Goal: Find specific page/section: Find specific page/section

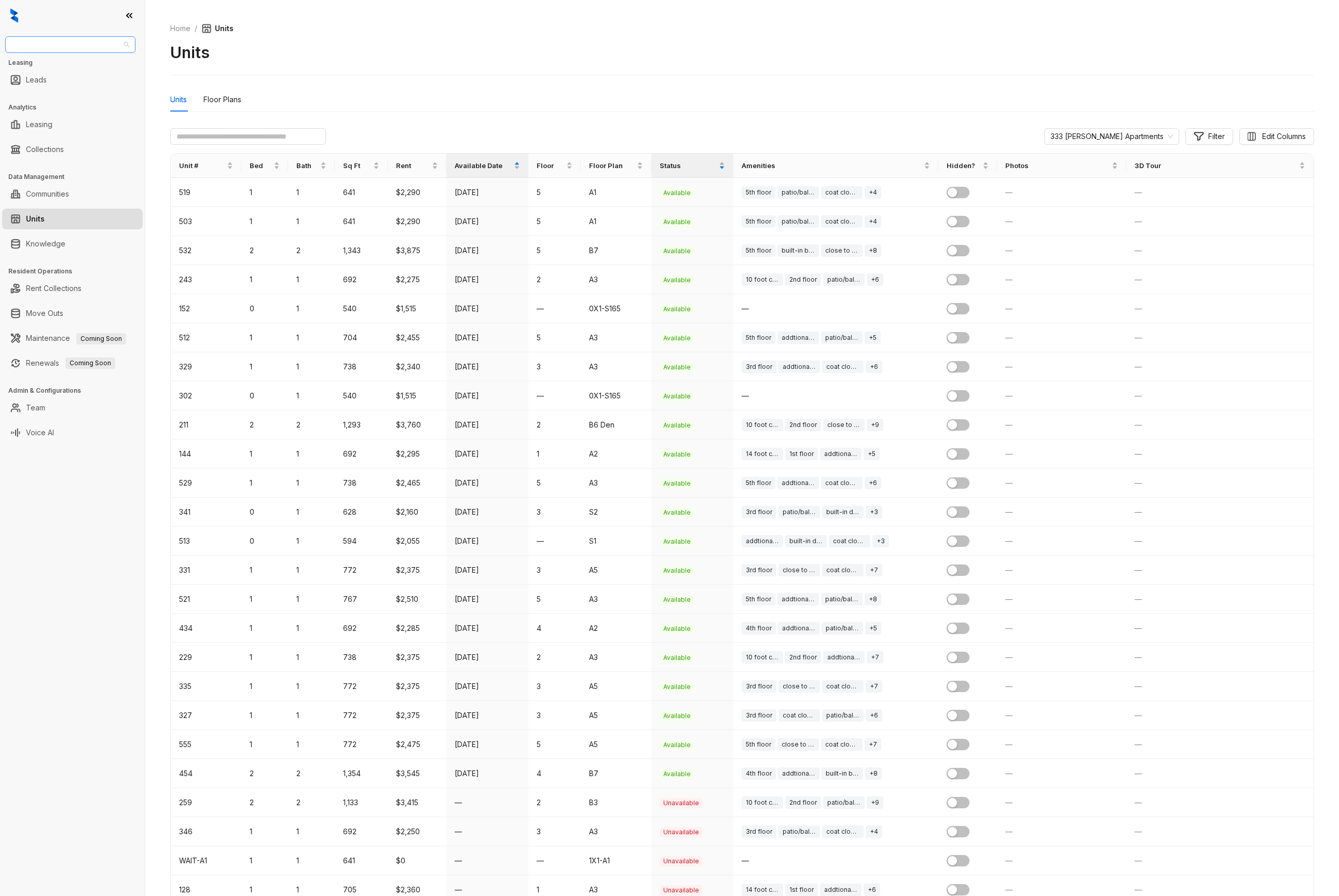
click at [92, 50] on span "[GEOGRAPHIC_DATA]" at bounding box center [71, 45] width 118 height 16
type input "***"
click at [73, 63] on div "Case and Associates" at bounding box center [70, 65] width 113 height 12
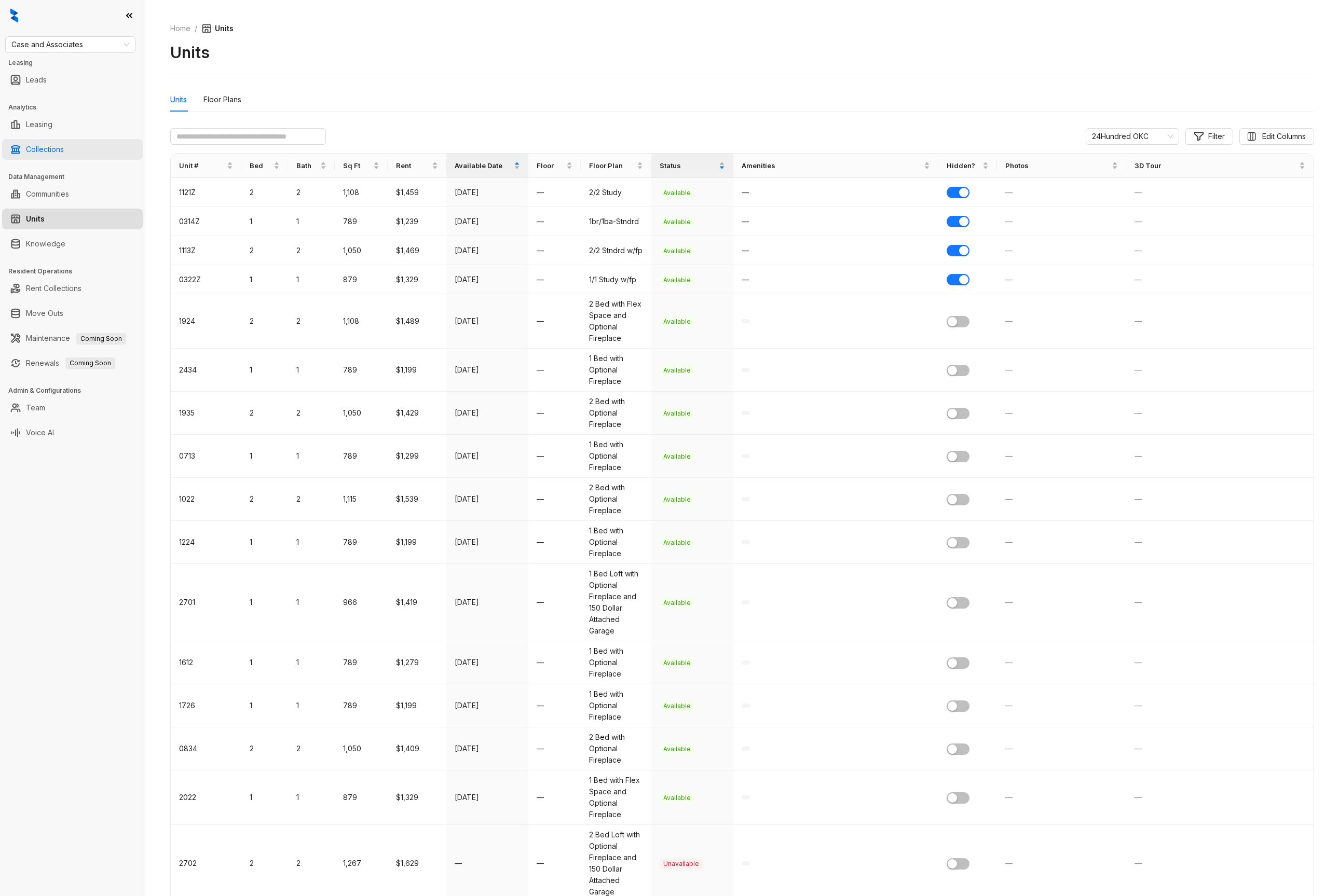
click at [52, 149] on link "Collections" at bounding box center [45, 149] width 38 height 21
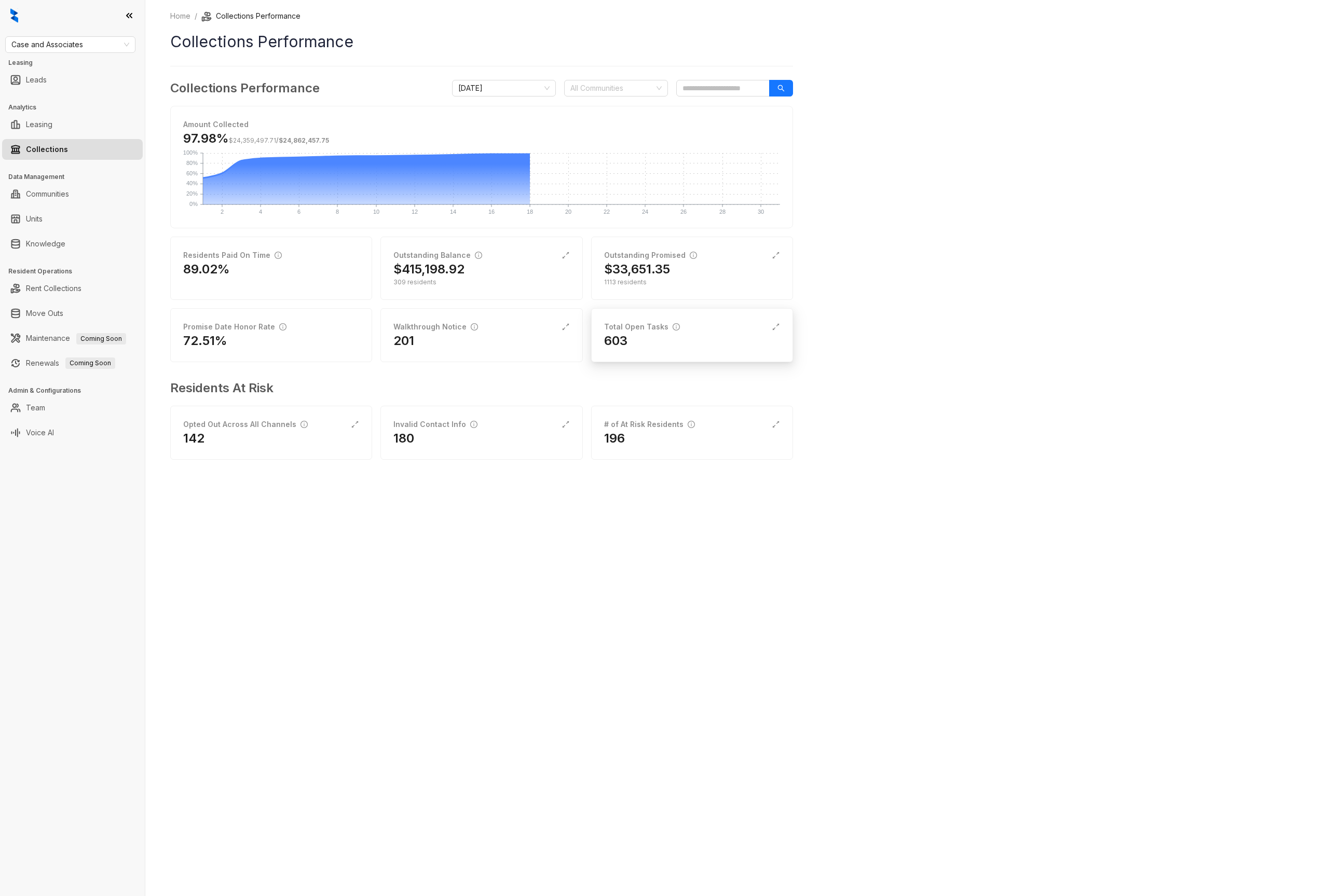
click at [665, 338] on div "603" at bounding box center [692, 341] width 176 height 17
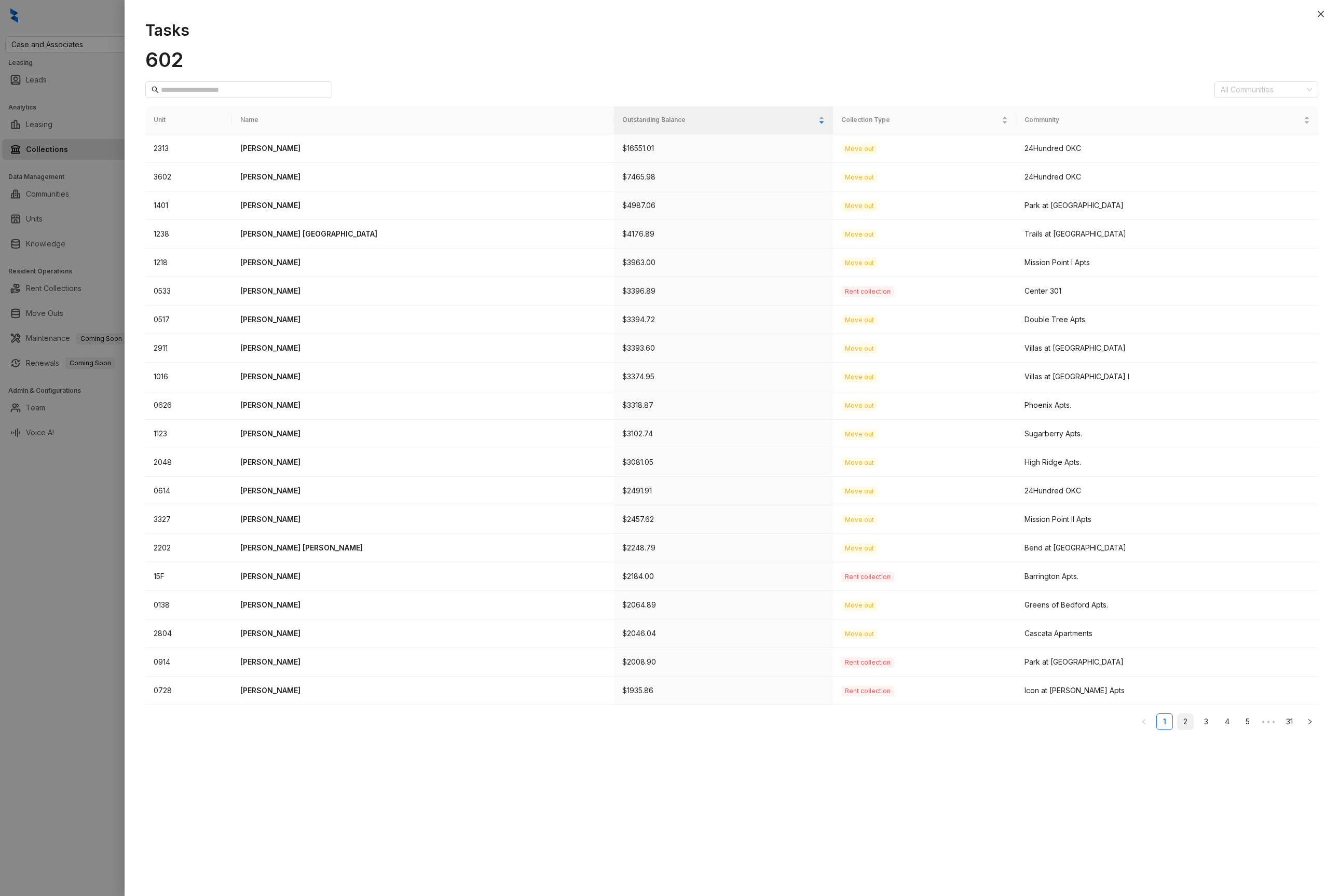
click at [1182, 729] on link "2" at bounding box center [1185, 721] width 16 height 16
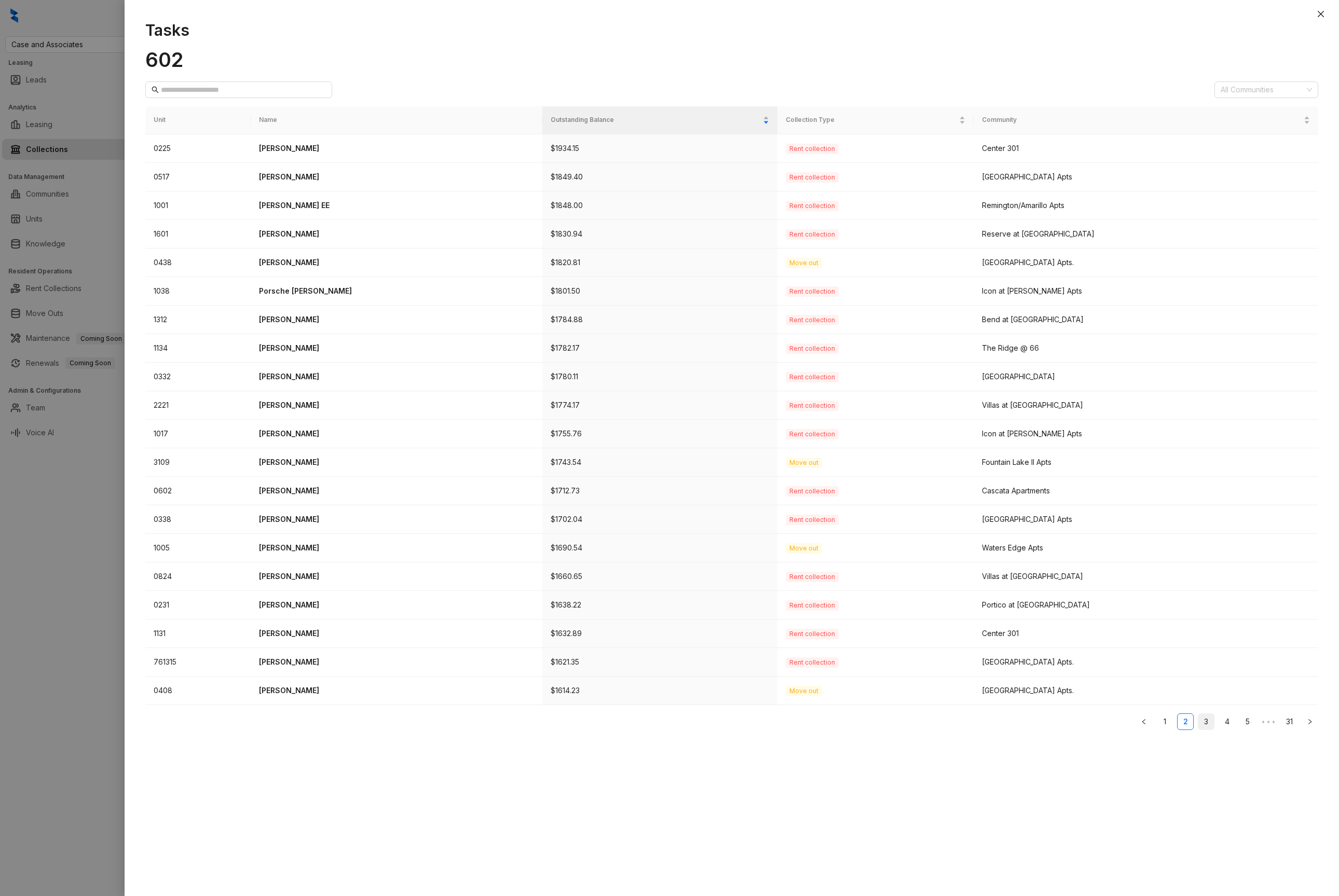
click at [1206, 727] on link "3" at bounding box center [1206, 721] width 16 height 16
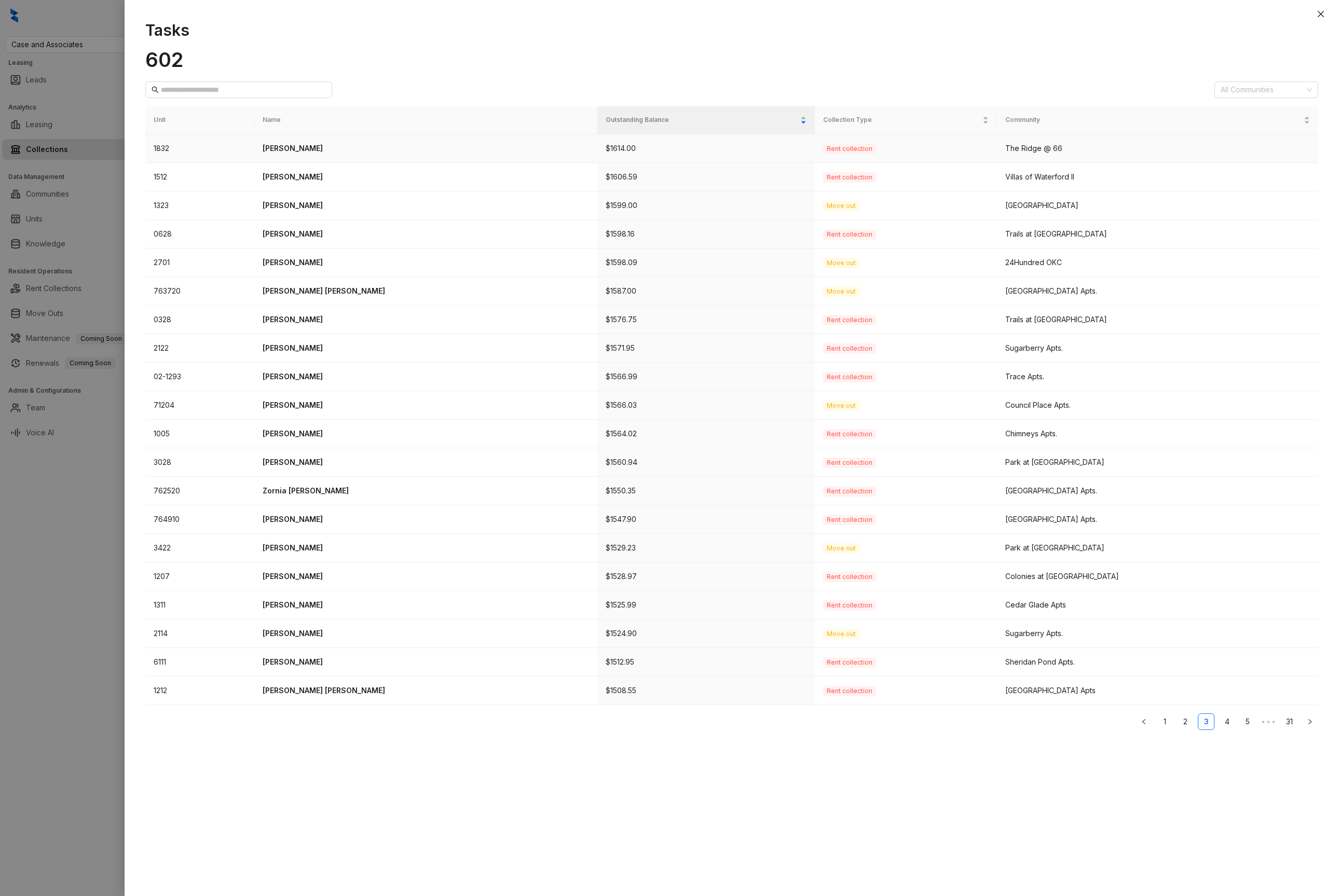
click at [293, 148] on td "[PERSON_NAME]" at bounding box center [426, 148] width 343 height 28
click at [854, 147] on span "Rent collection" at bounding box center [849, 149] width 53 height 10
click at [606, 153] on p "$1614.00" at bounding box center [706, 149] width 201 height 12
click at [255, 141] on td "1832" at bounding box center [200, 148] width 109 height 28
click at [158, 148] on td "1832" at bounding box center [200, 148] width 109 height 28
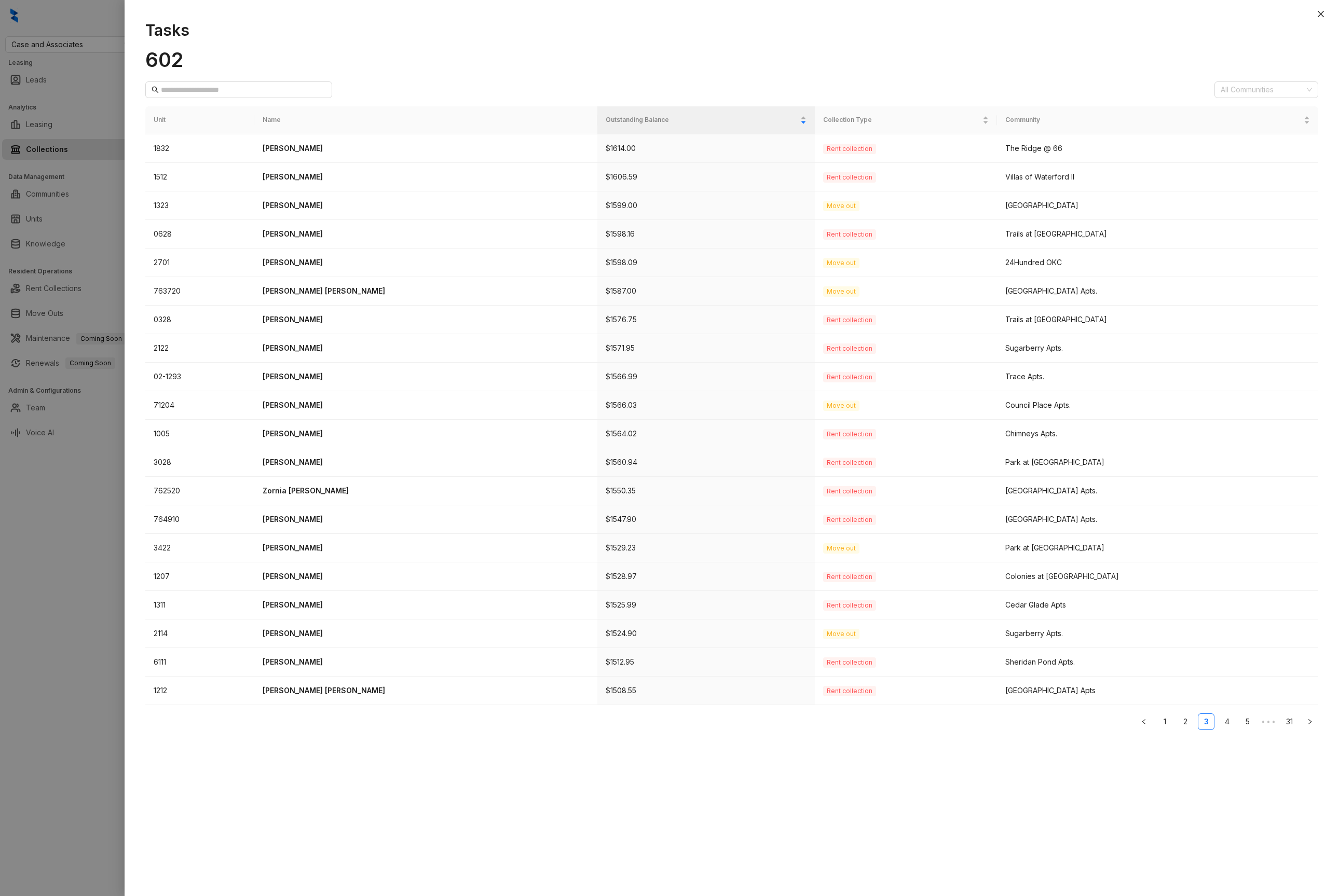
click at [1237, 723] on ul "1 2 3 4 5 ••• 31" at bounding box center [731, 721] width 1173 height 17
click at [1232, 724] on link "4" at bounding box center [1227, 721] width 16 height 16
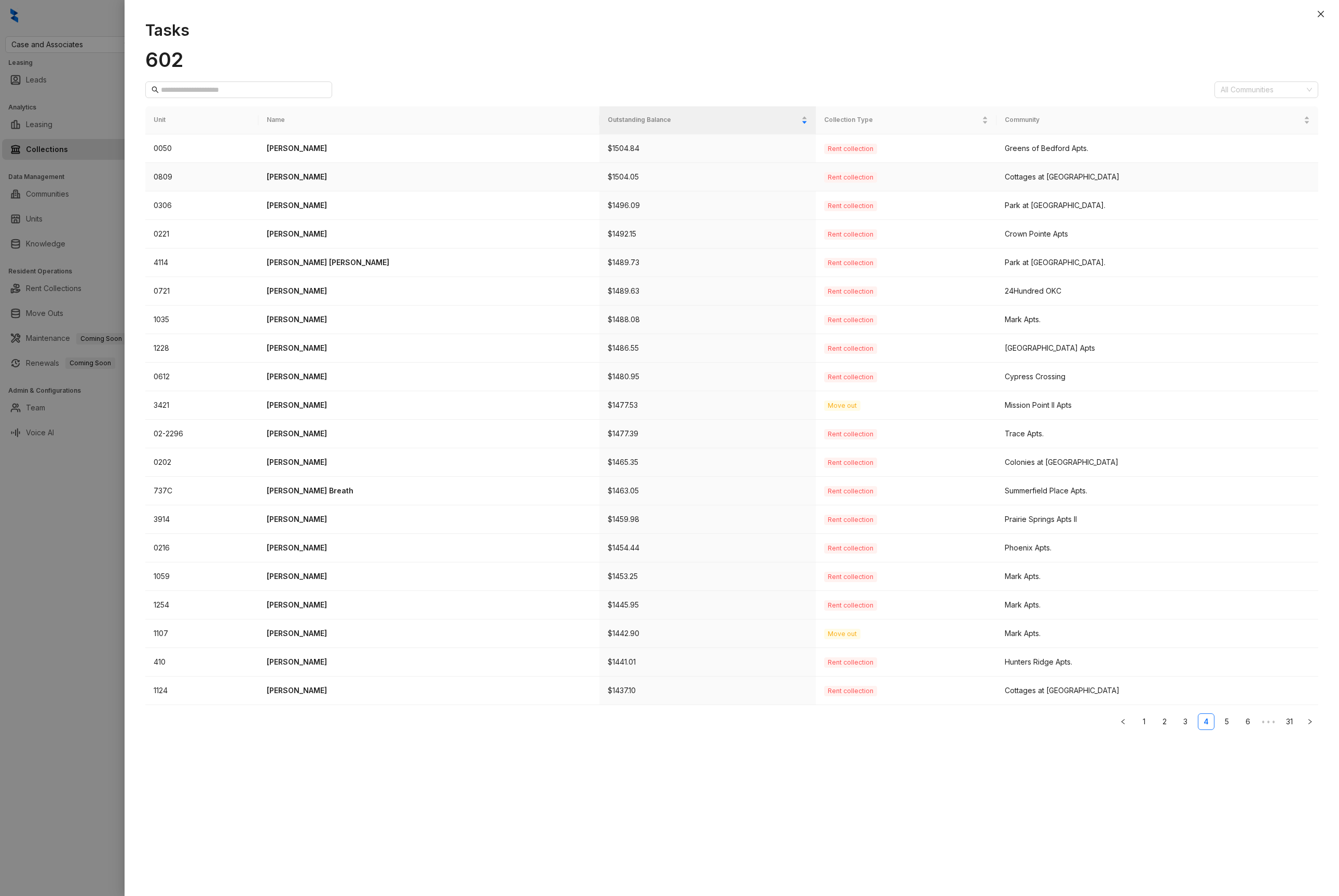
click at [987, 167] on td "Rent collection" at bounding box center [906, 177] width 181 height 28
click at [852, 142] on td "Rent collection" at bounding box center [906, 148] width 181 height 28
click at [285, 154] on td "[PERSON_NAME]" at bounding box center [429, 148] width 341 height 28
click at [155, 154] on td "0050" at bounding box center [202, 148] width 113 height 28
click at [1321, 10] on icon "close" at bounding box center [1321, 14] width 8 height 8
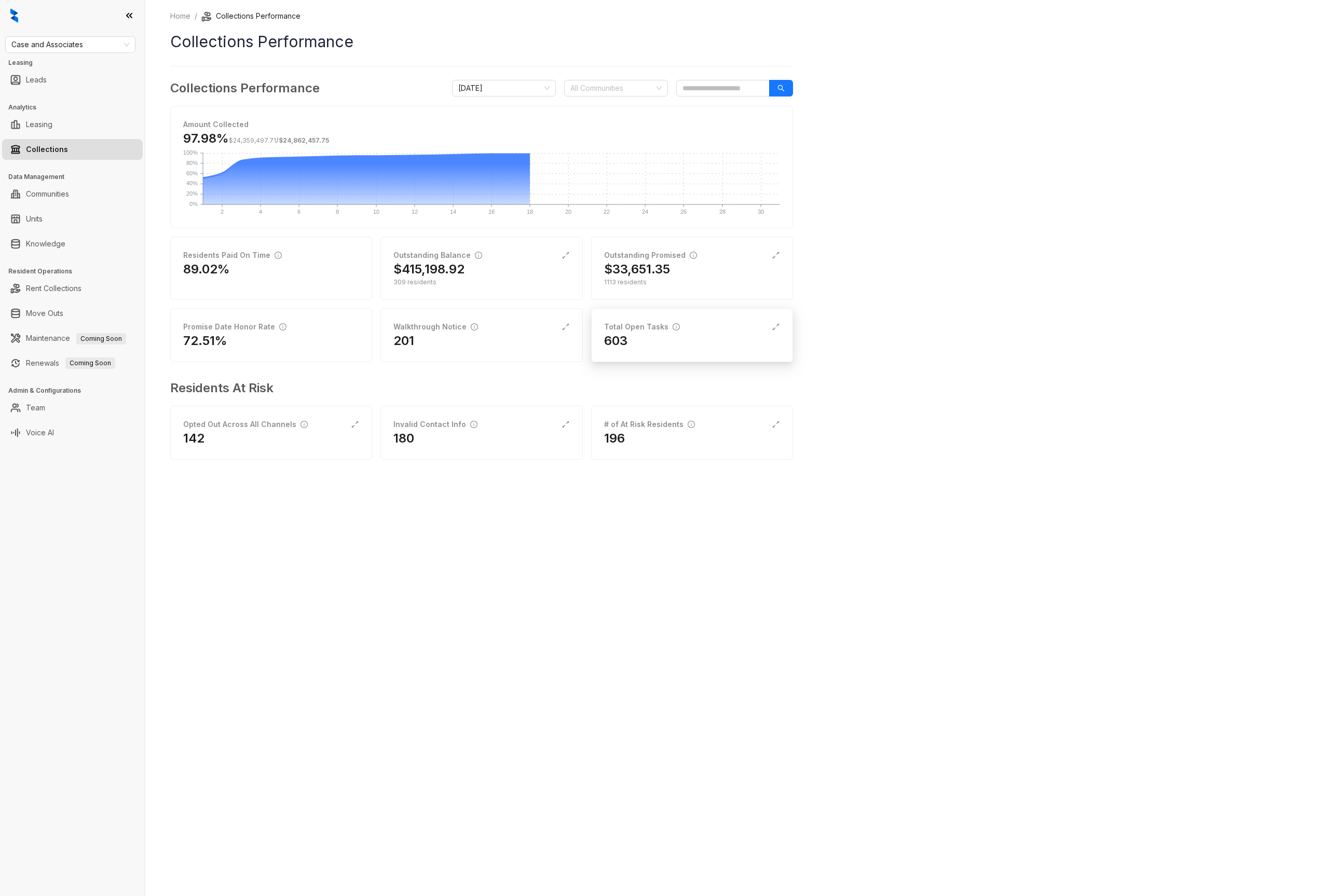
click at [656, 351] on div "Total Open Tasks 603" at bounding box center [692, 335] width 202 height 54
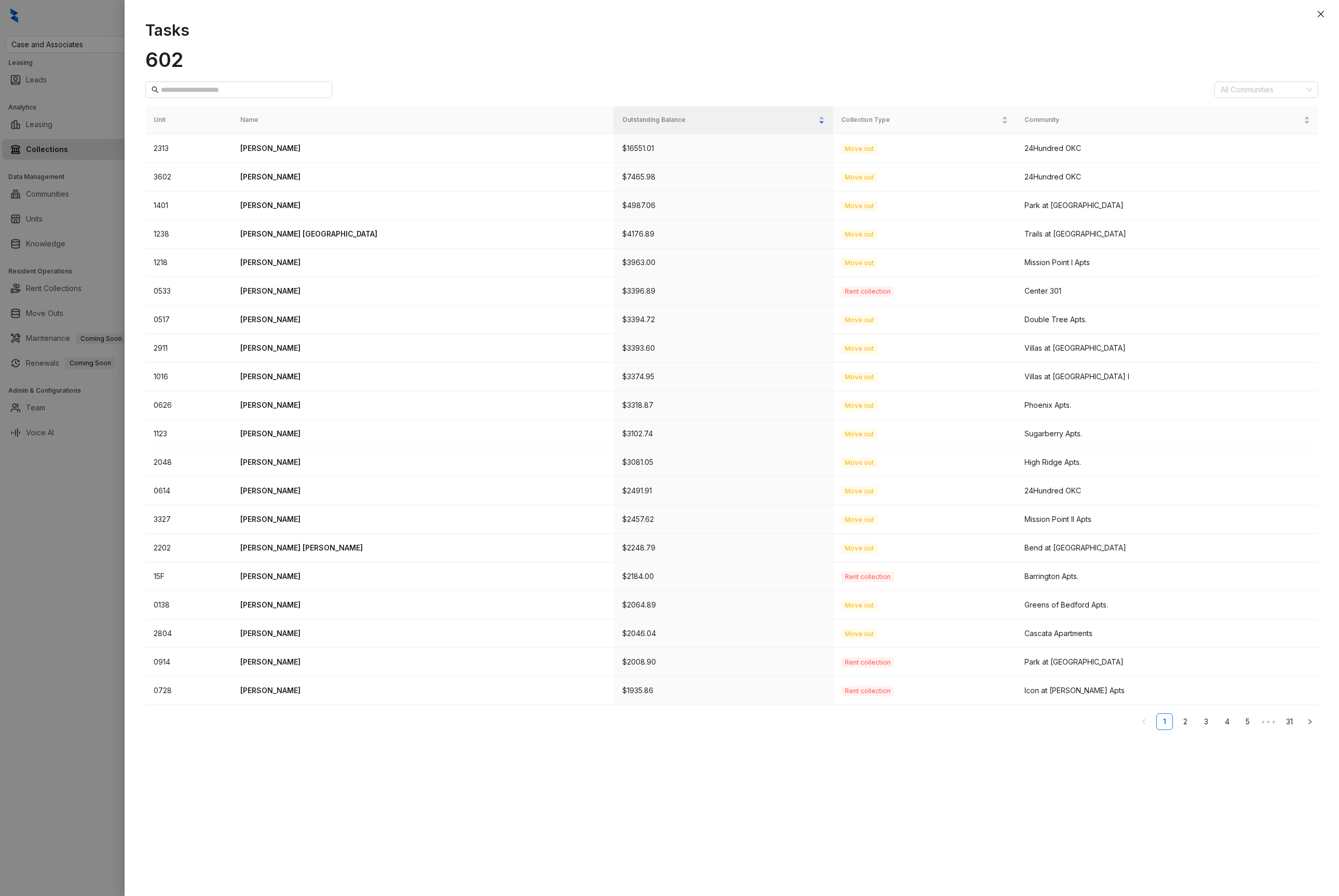
click at [76, 77] on div at bounding box center [670, 448] width 1339 height 896
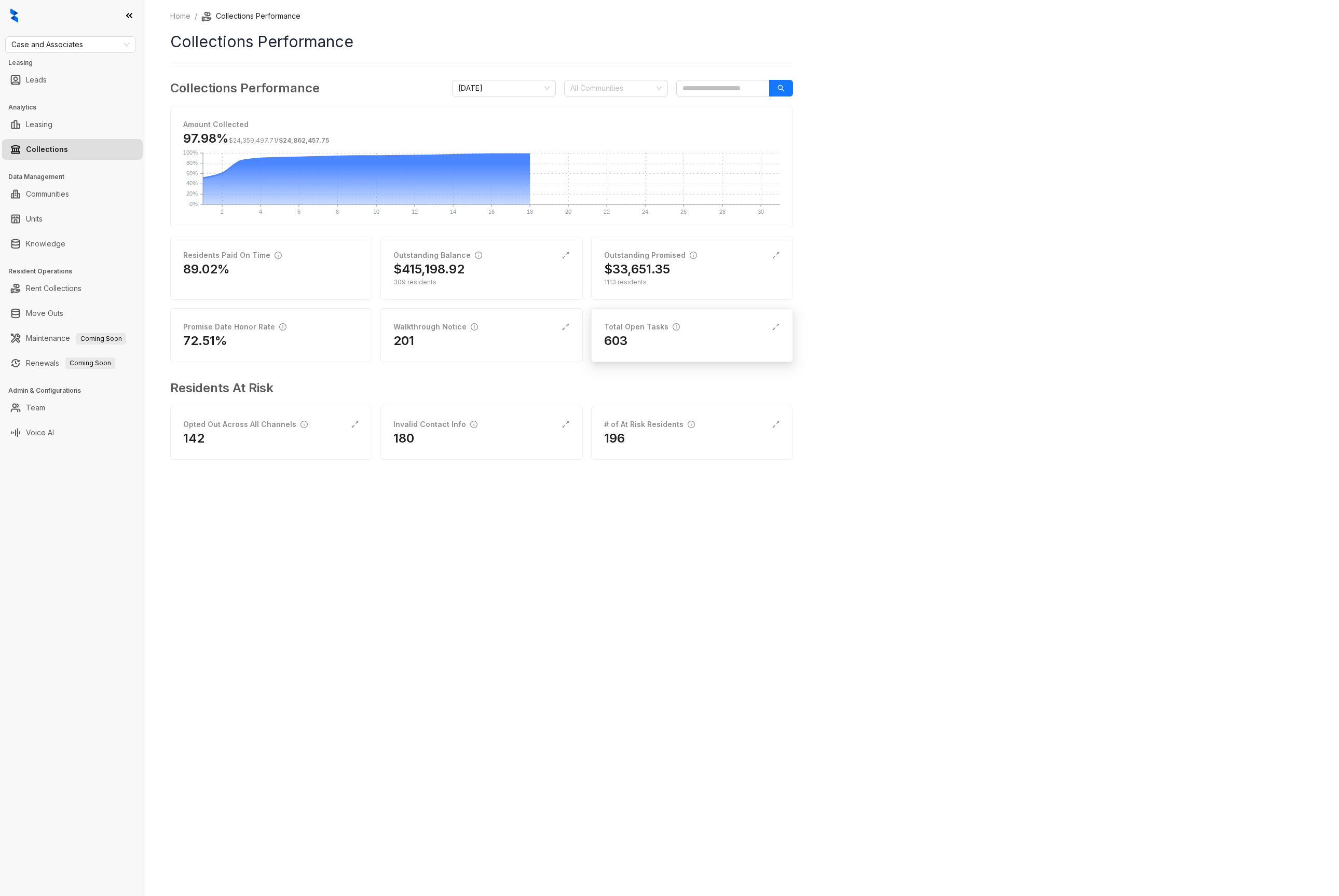
click at [638, 348] on div "603" at bounding box center [692, 341] width 176 height 17
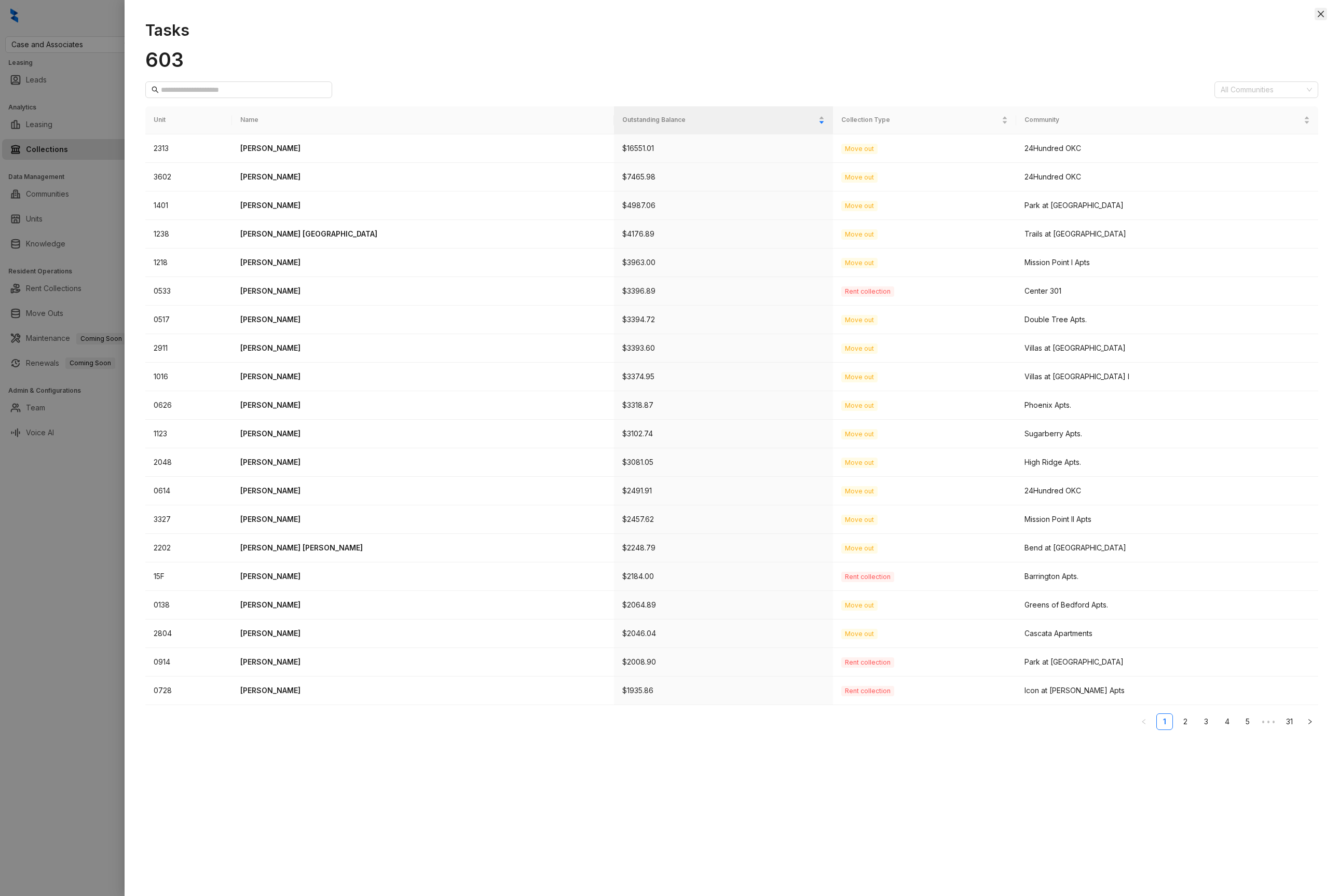
click at [1318, 13] on icon "close" at bounding box center [1321, 14] width 8 height 8
